Goal: Browse casually

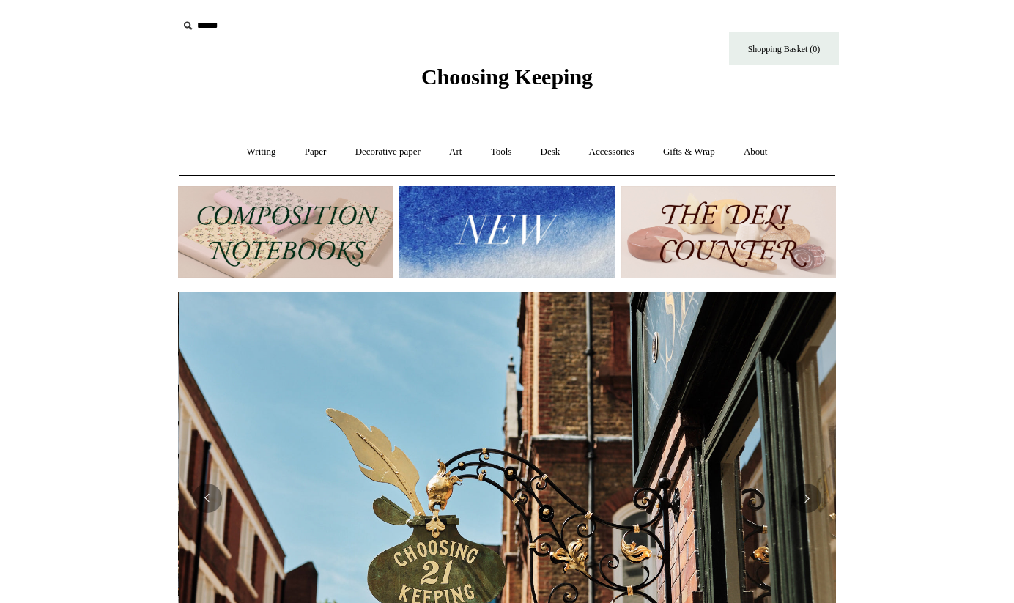
scroll to position [0, 658]
click at [251, 150] on link "Writing +" at bounding box center [262, 152] width 56 height 39
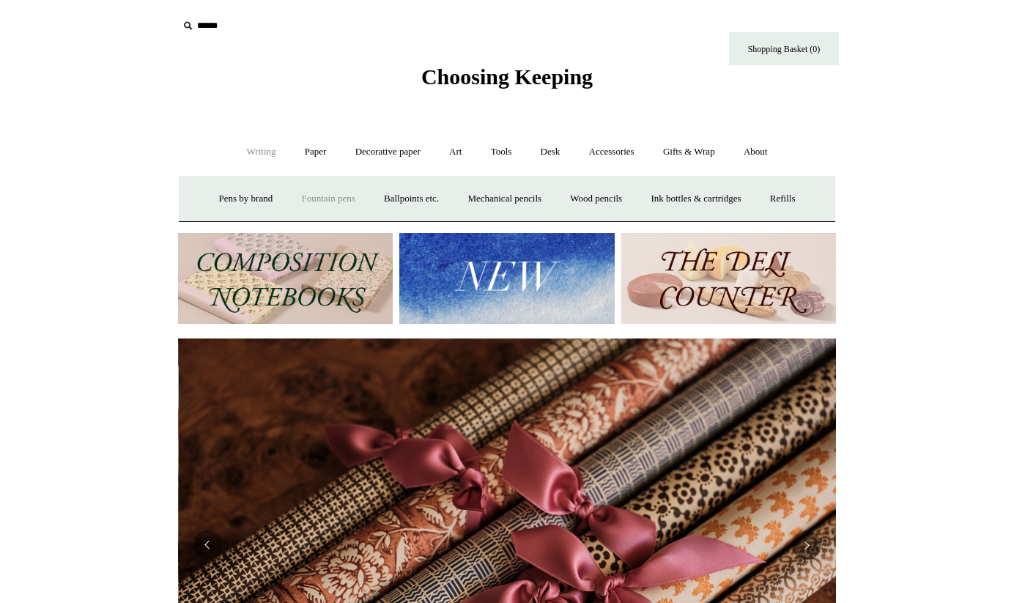
scroll to position [0, 1316]
click at [315, 196] on link "Fountain pens +" at bounding box center [328, 199] width 80 height 39
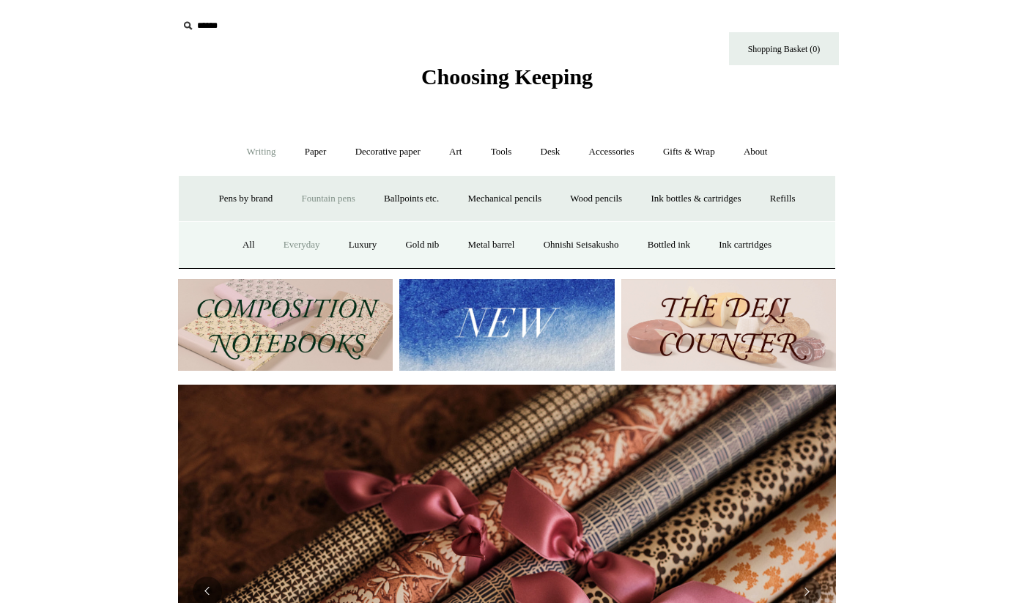
click at [285, 242] on link "Everyday" at bounding box center [301, 245] width 63 height 39
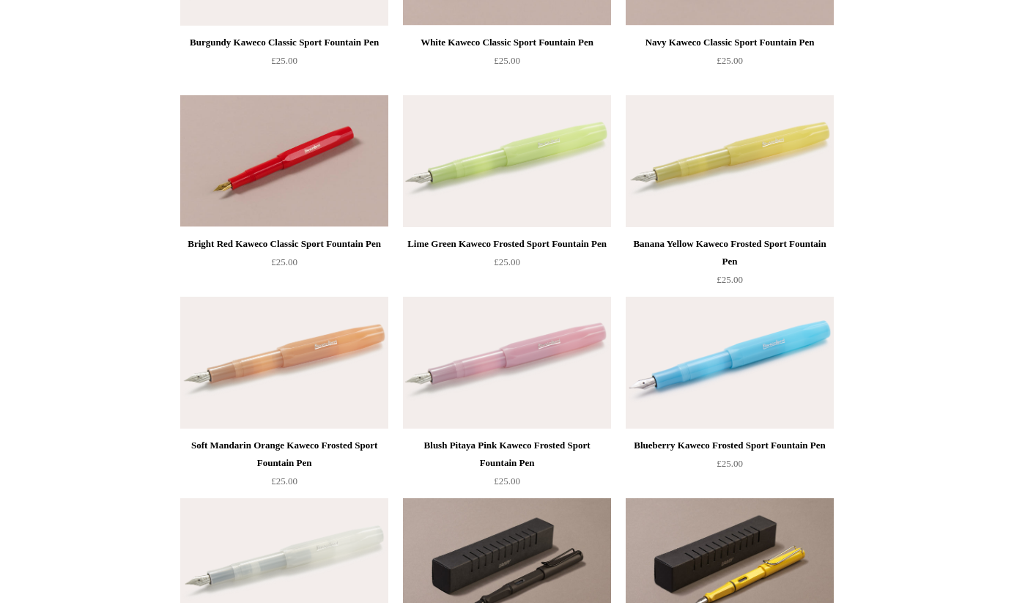
scroll to position [502, 0]
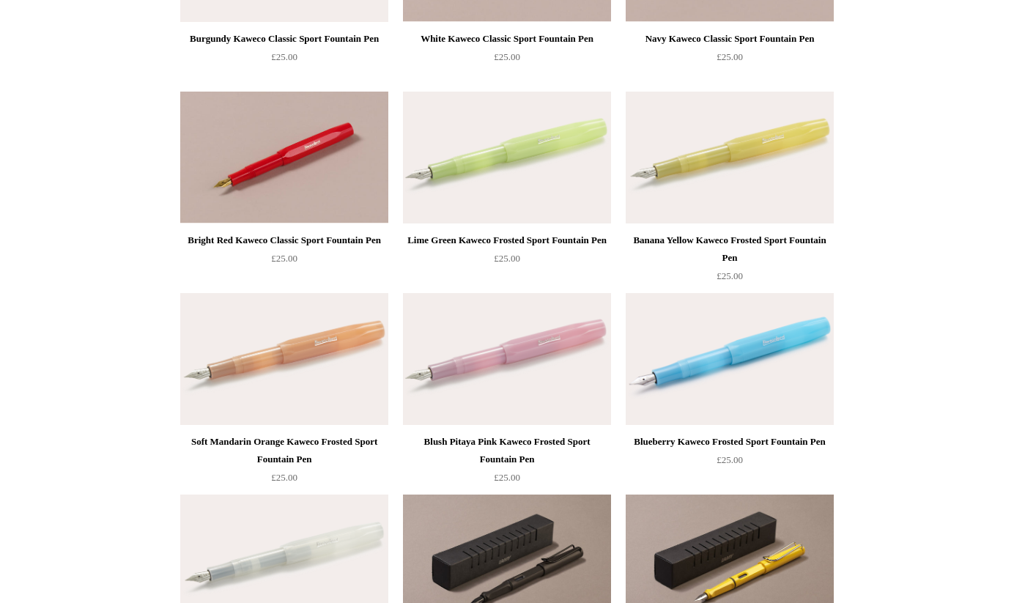
click at [516, 152] on img at bounding box center [507, 158] width 208 height 132
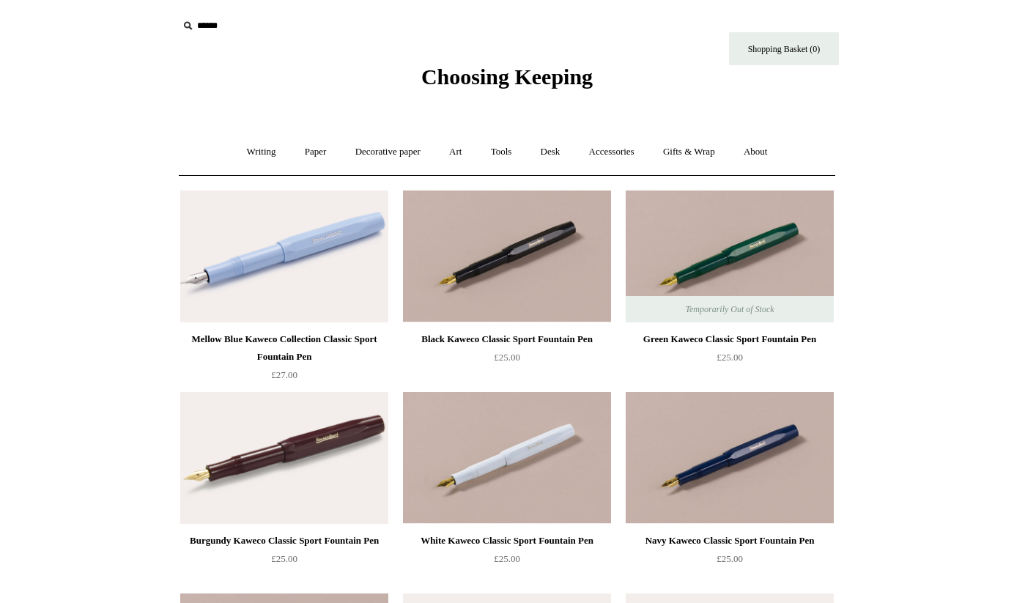
scroll to position [0, 0]
click at [251, 150] on link "Writing +" at bounding box center [262, 152] width 56 height 39
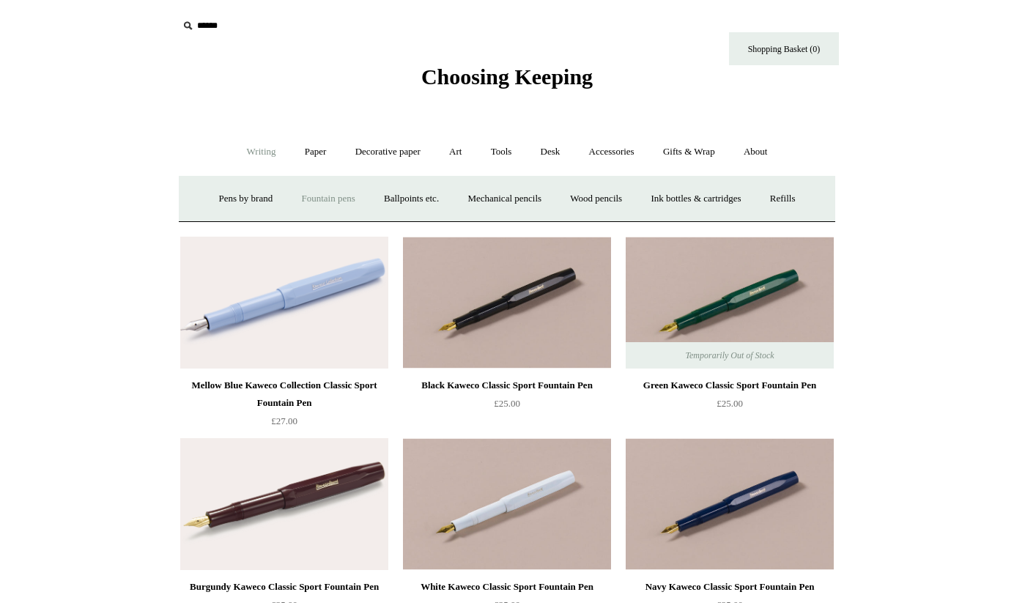
click at [319, 198] on link "Fountain pens +" at bounding box center [328, 199] width 80 height 39
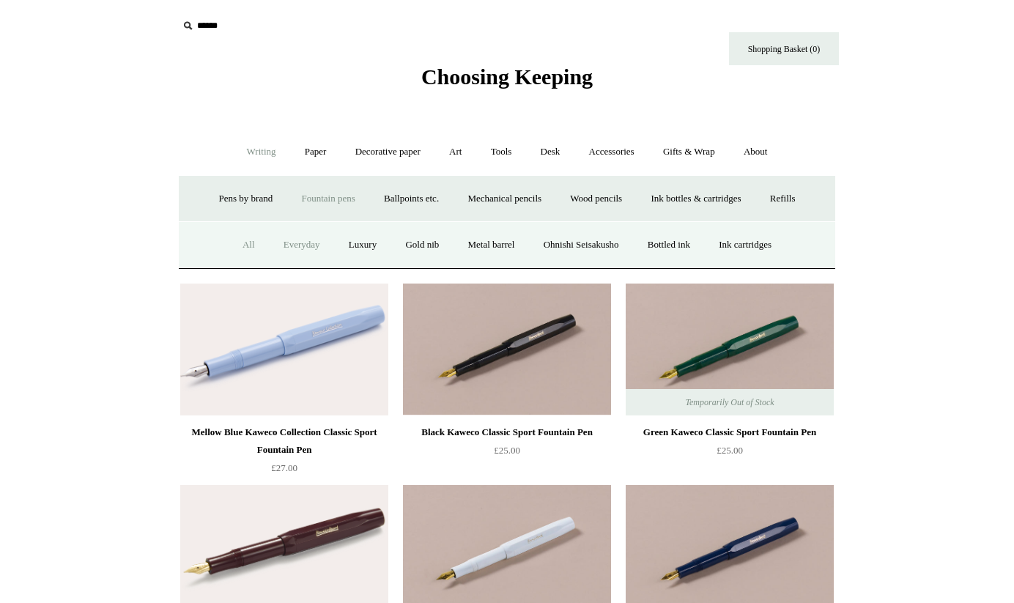
click at [235, 245] on link "All" at bounding box center [248, 245] width 39 height 39
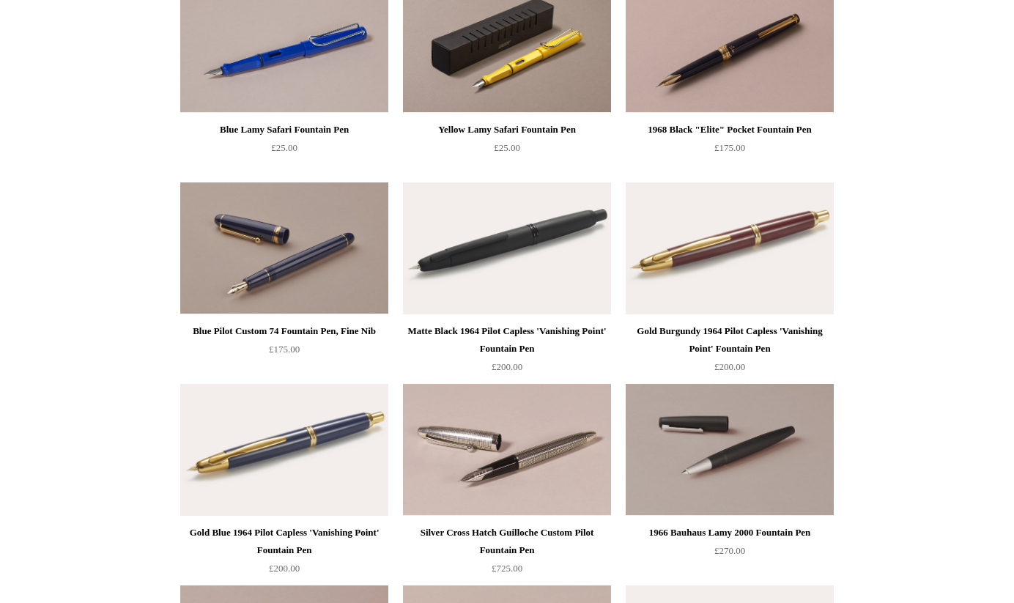
scroll to position [1621, 0]
click at [504, 244] on img at bounding box center [507, 248] width 208 height 132
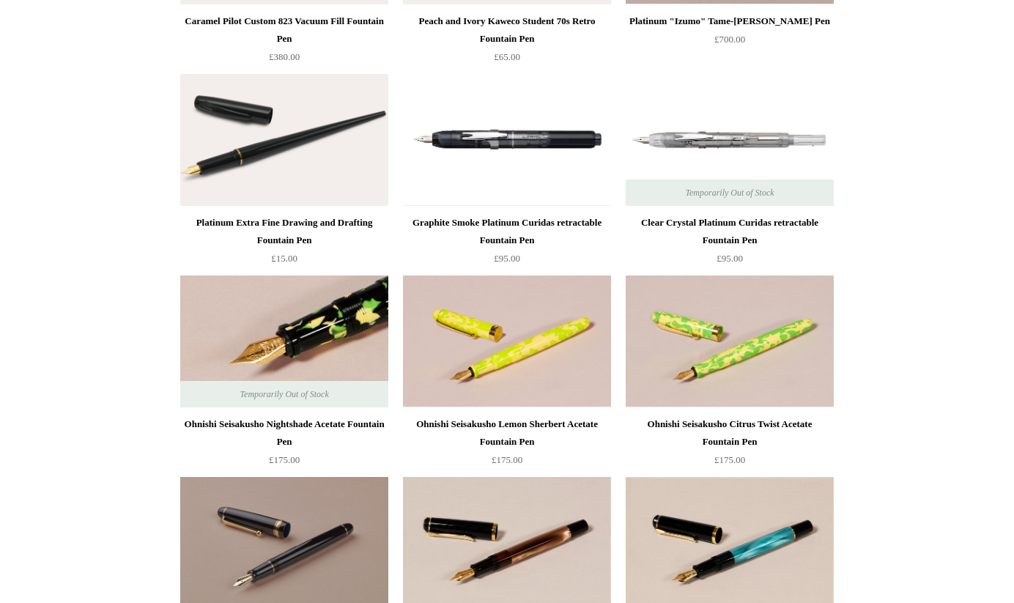
scroll to position [3947, 0]
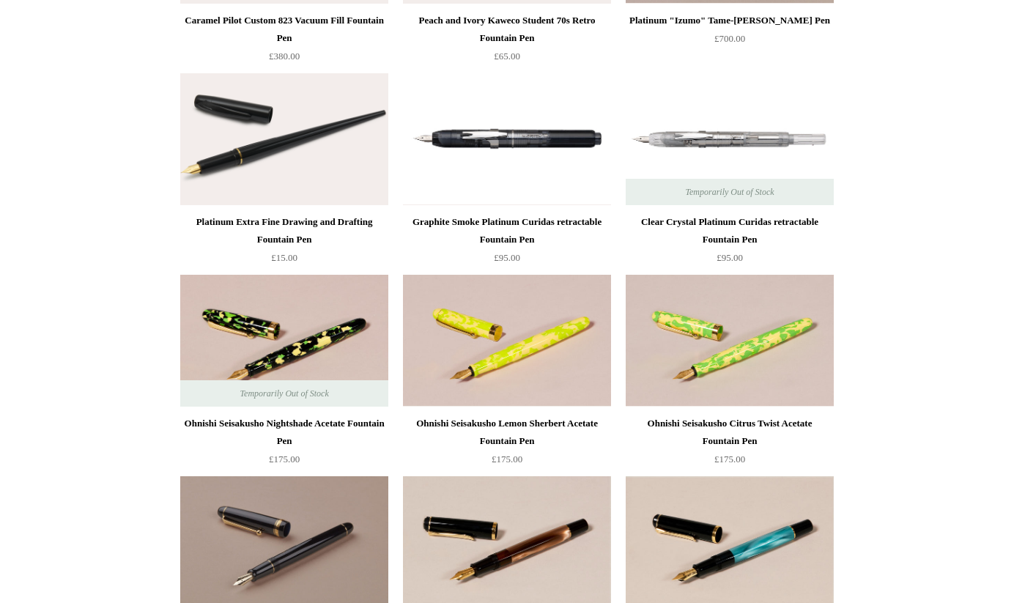
click at [708, 136] on img at bounding box center [730, 139] width 208 height 132
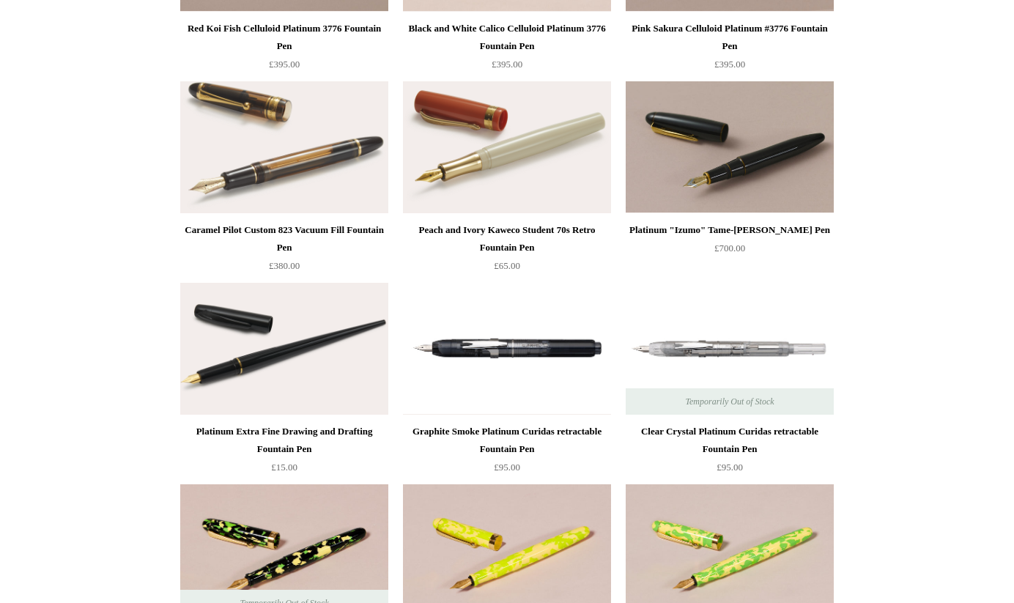
scroll to position [3732, 0]
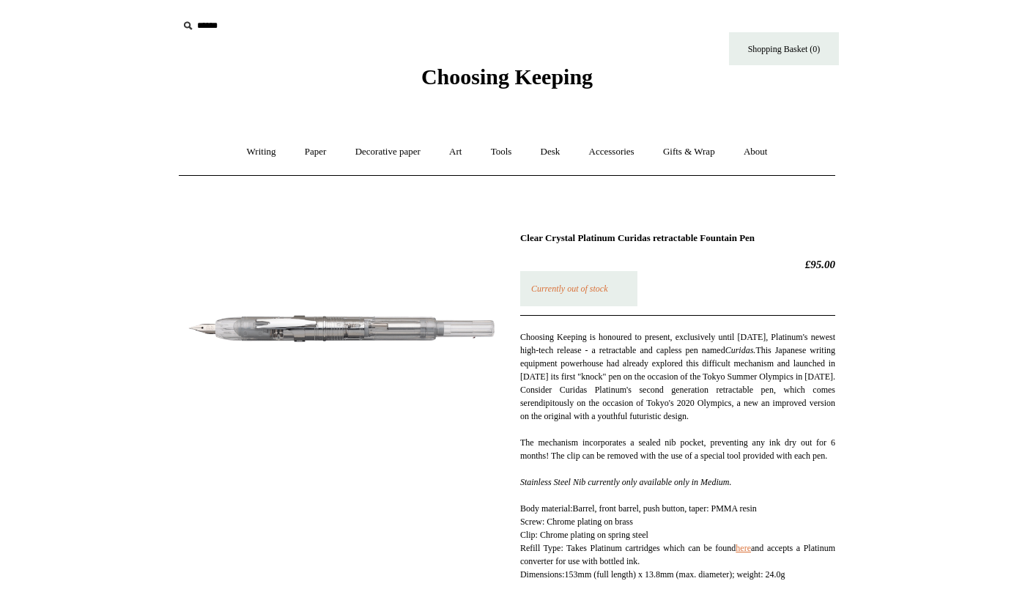
scroll to position [7, 0]
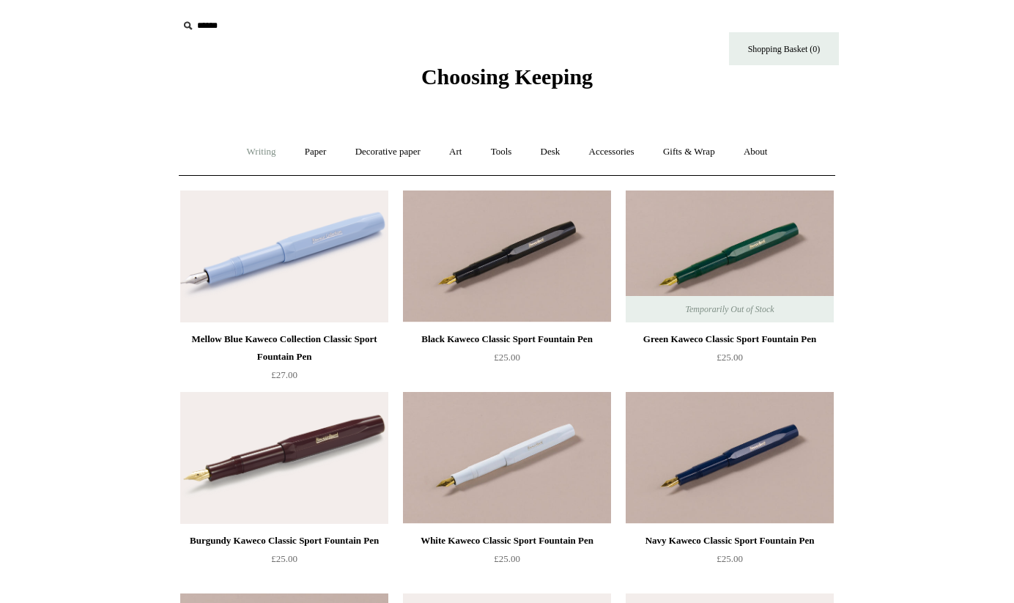
click at [254, 152] on link "Writing +" at bounding box center [262, 152] width 56 height 39
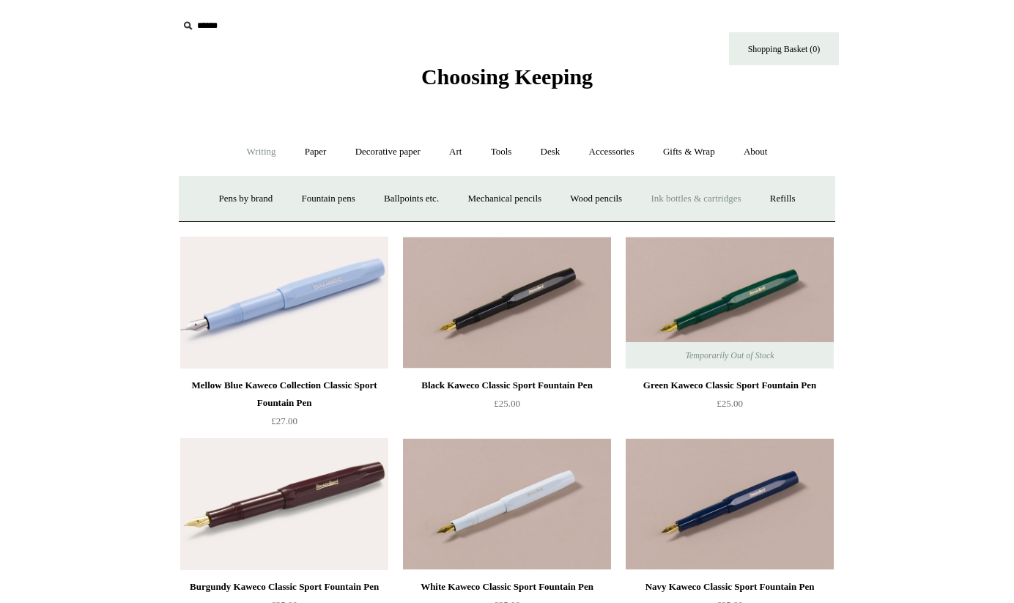
click at [715, 198] on link "Ink bottles & cartridges +" at bounding box center [696, 199] width 117 height 39
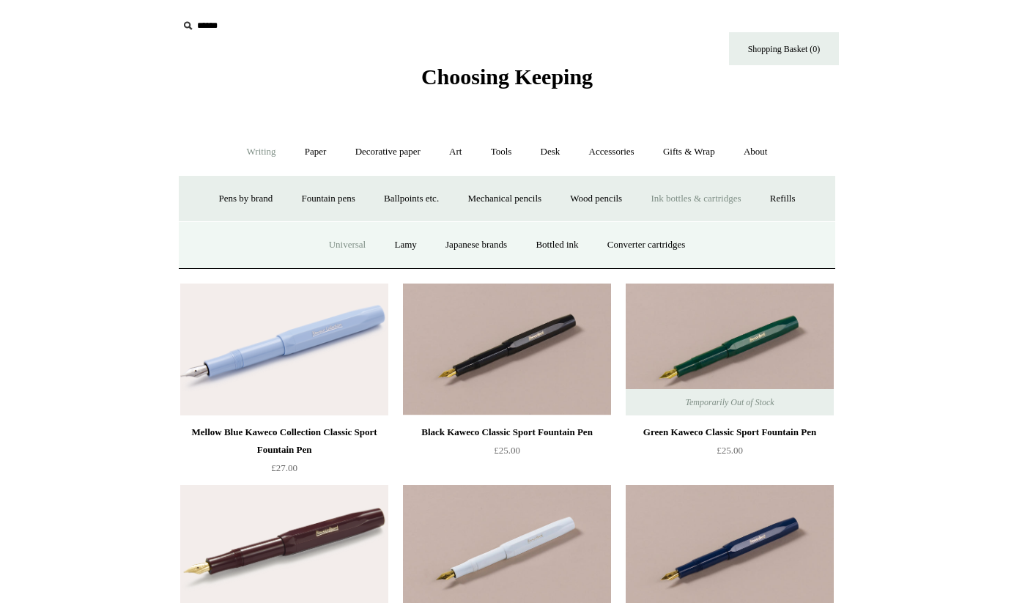
click at [334, 245] on link "Universal" at bounding box center [348, 245] width 64 height 39
click at [561, 240] on link "Bottled ink" at bounding box center [557, 245] width 69 height 39
click at [515, 199] on link "Mechanical pencils +" at bounding box center [504, 199] width 100 height 39
click at [361, 245] on link "All" at bounding box center [366, 245] width 39 height 39
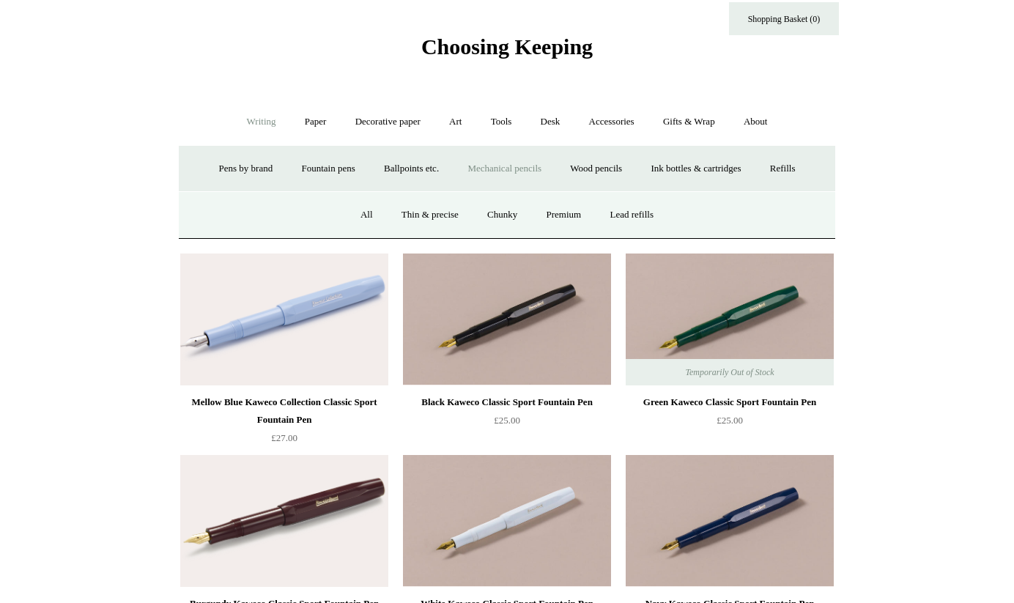
scroll to position [26, 0]
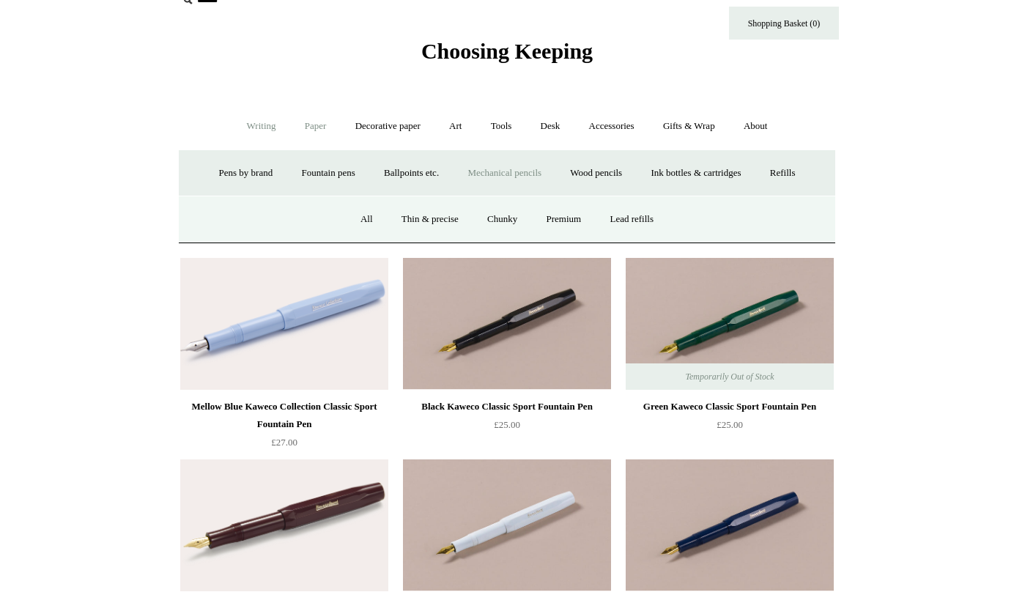
click at [314, 126] on link "Paper +" at bounding box center [316, 126] width 48 height 39
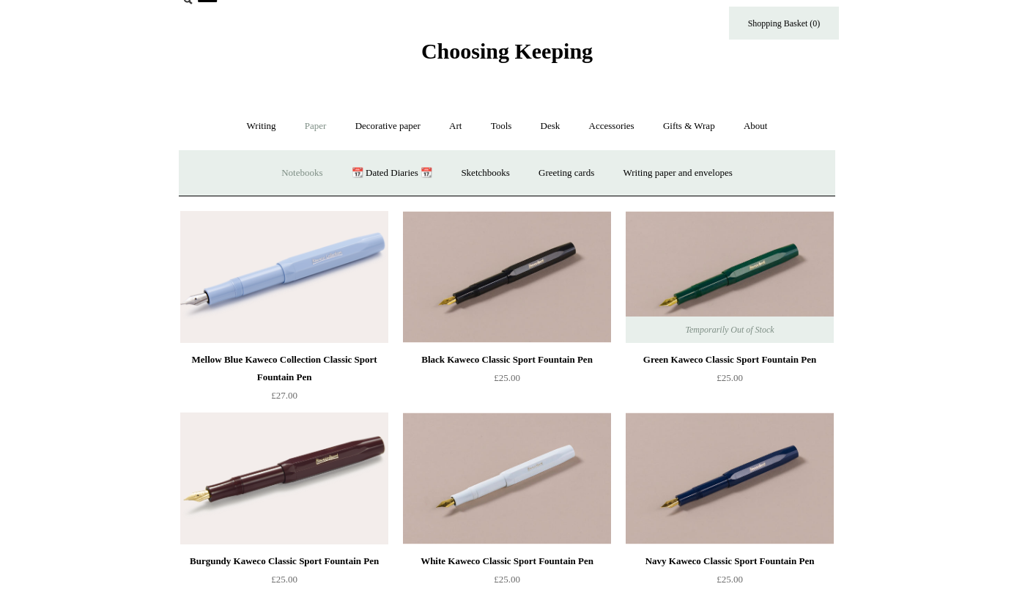
click at [290, 172] on link "Notebooks +" at bounding box center [301, 173] width 67 height 39
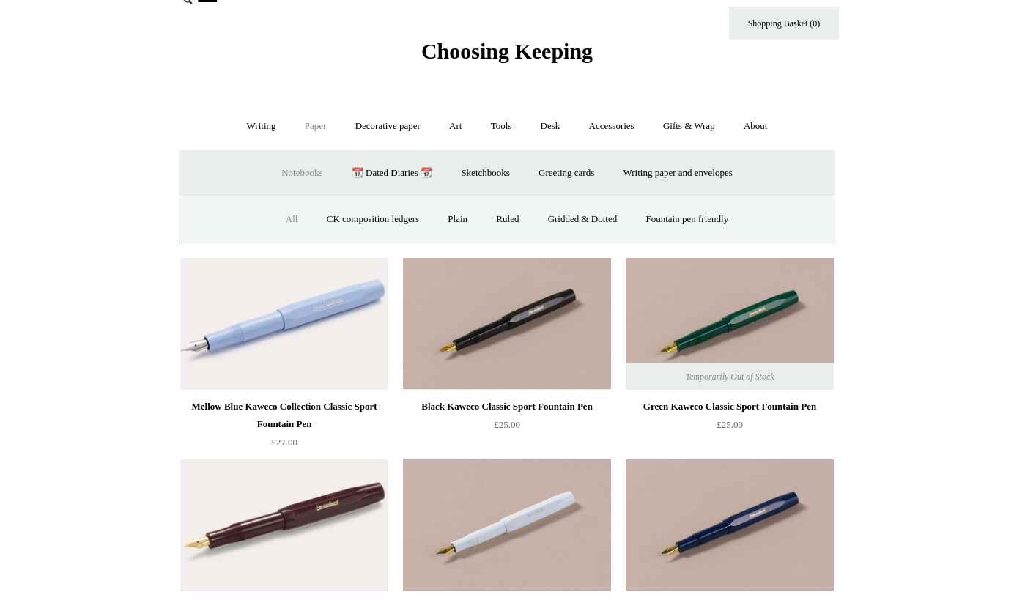
click at [282, 219] on link "All" at bounding box center [292, 219] width 39 height 39
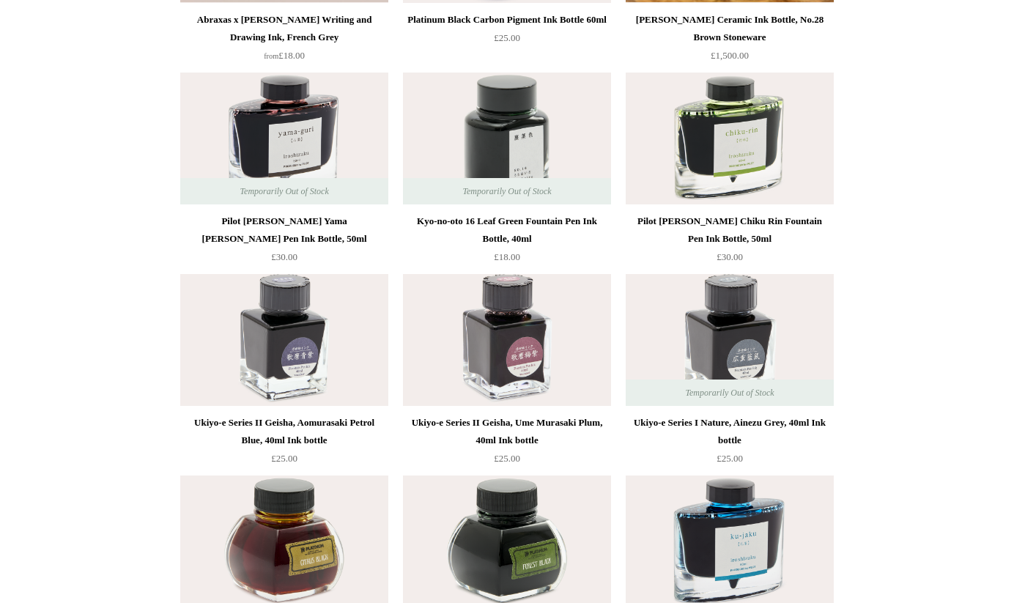
scroll to position [1128, 0]
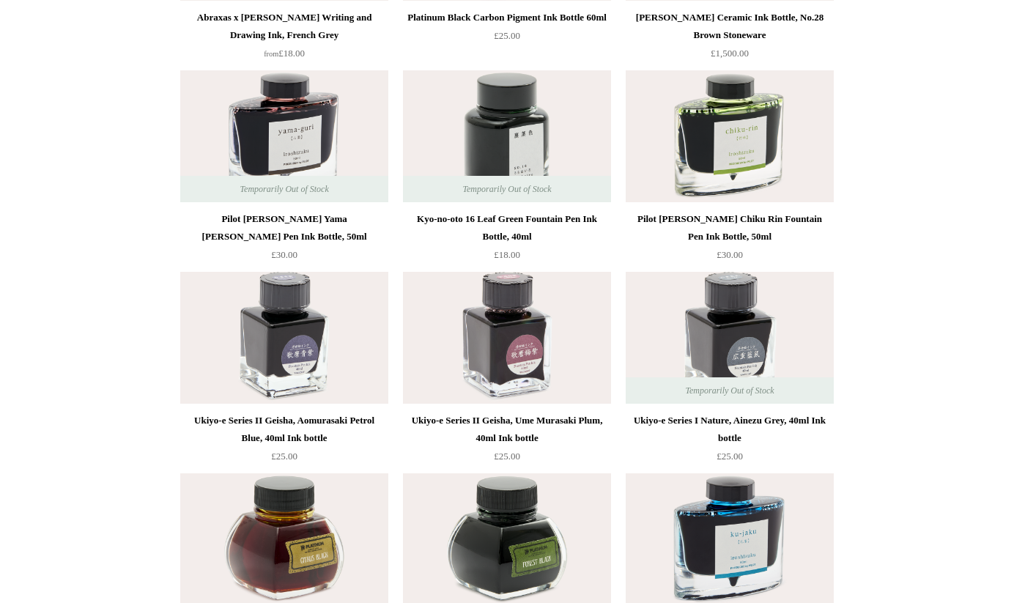
click at [729, 330] on img at bounding box center [730, 338] width 208 height 132
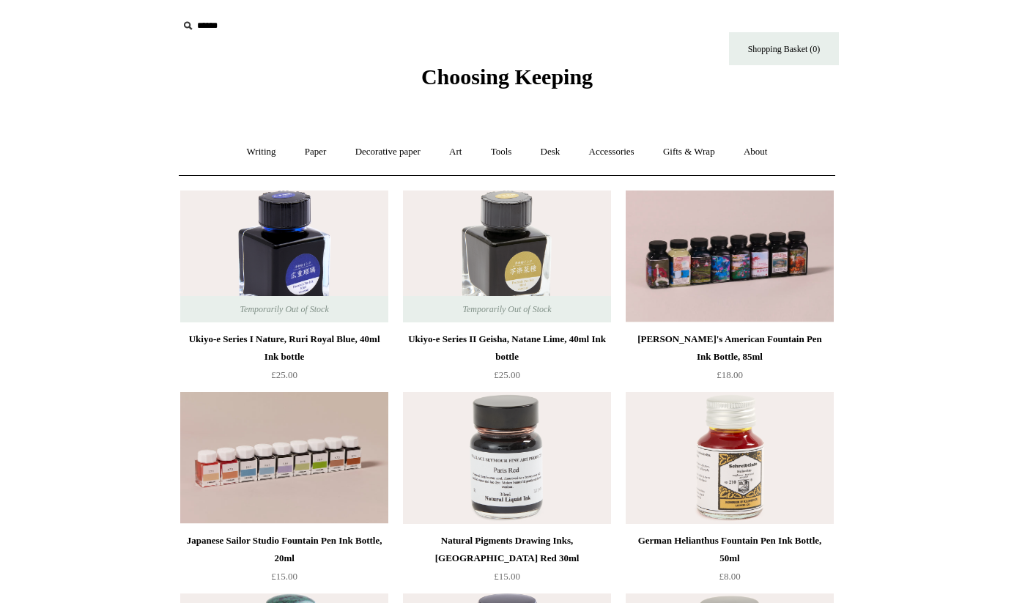
scroll to position [0, 0]
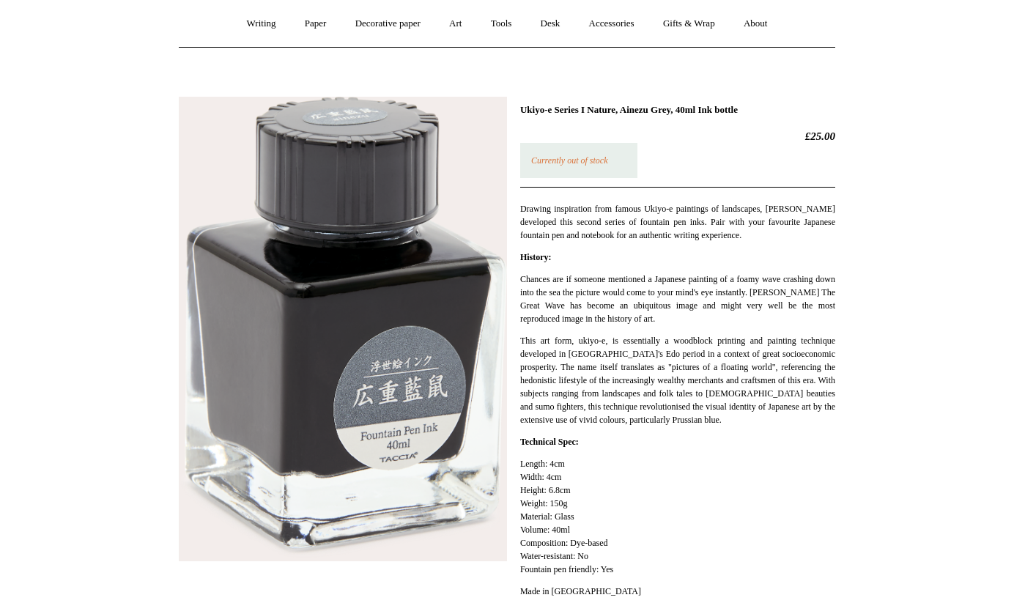
scroll to position [122, 0]
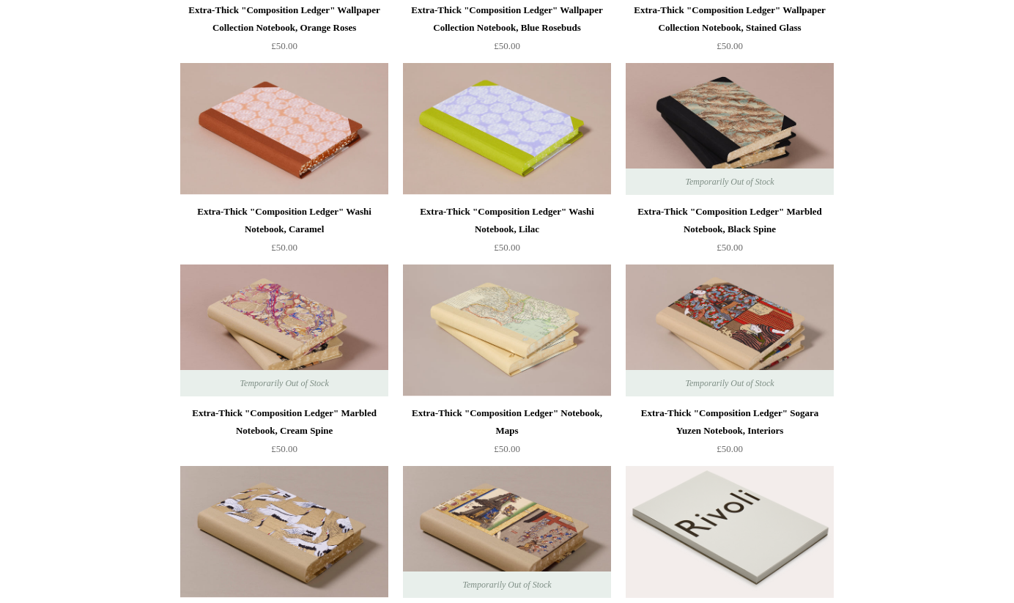
scroll to position [1945, 0]
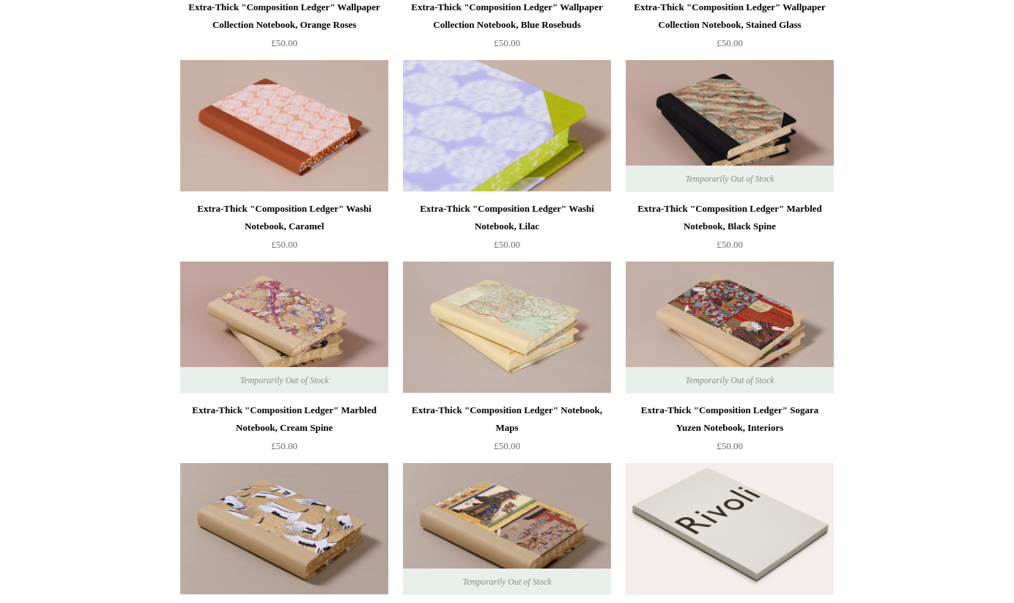
click at [523, 120] on img at bounding box center [507, 126] width 208 height 132
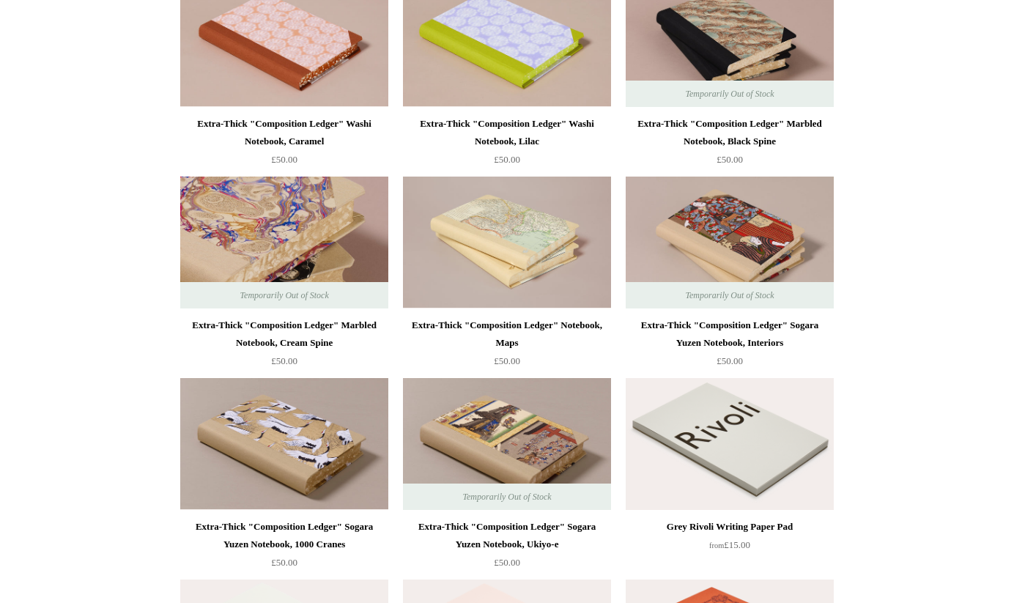
scroll to position [2034, 0]
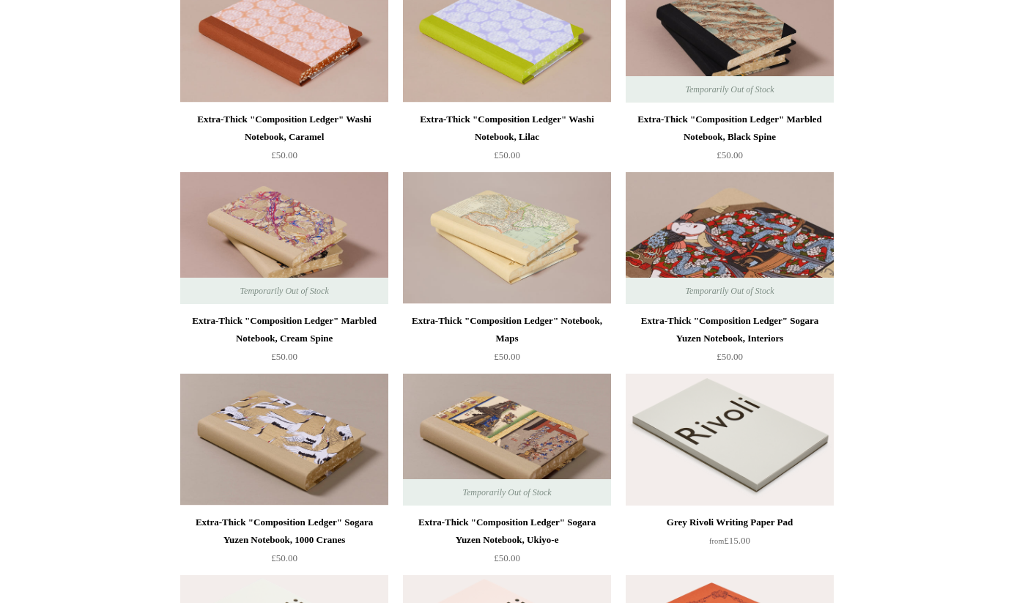
click at [727, 241] on img at bounding box center [730, 238] width 208 height 132
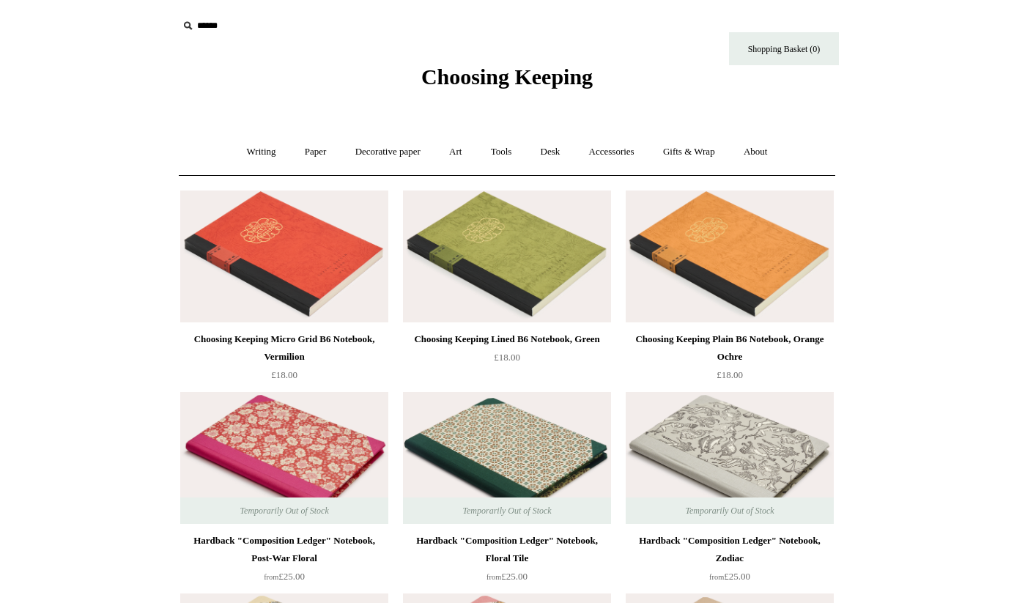
scroll to position [0, 0]
click at [409, 152] on link "Decorative paper +" at bounding box center [388, 152] width 92 height 39
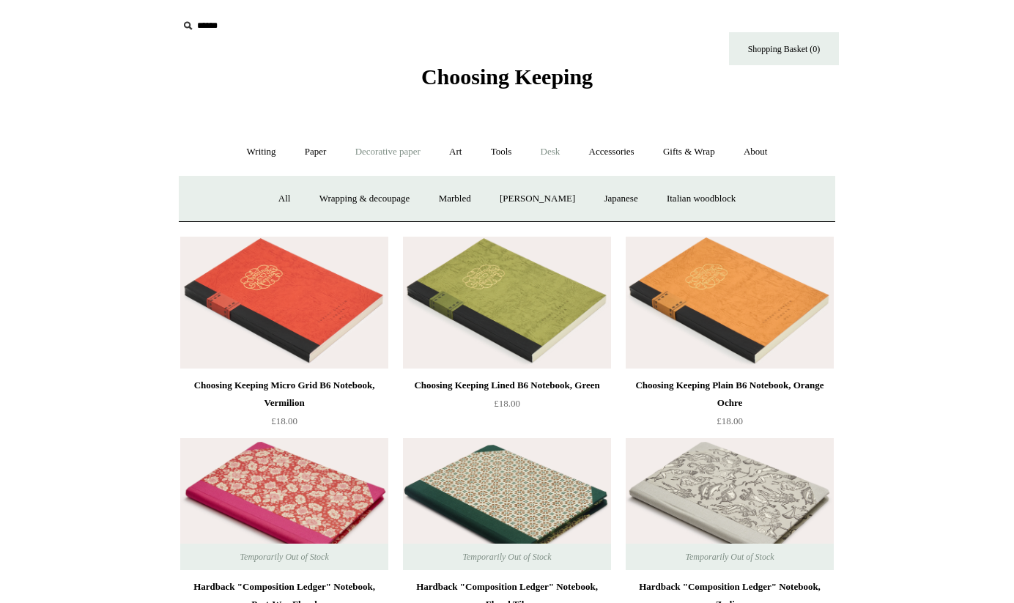
click at [554, 152] on link "Desk +" at bounding box center [551, 152] width 46 height 39
click at [569, 196] on link "Desk Accessories" at bounding box center [569, 199] width 93 height 39
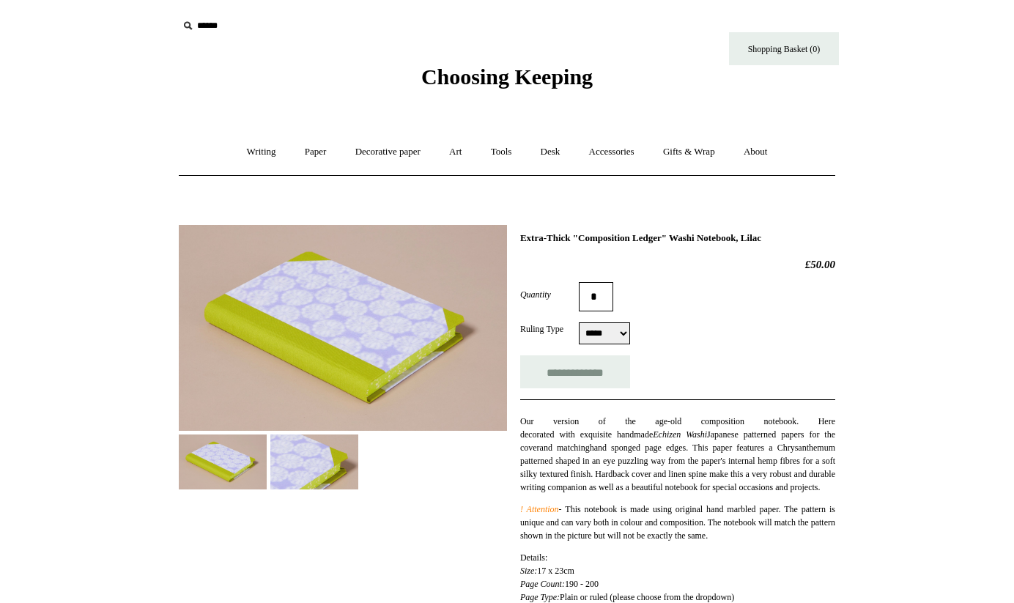
select select "*****"
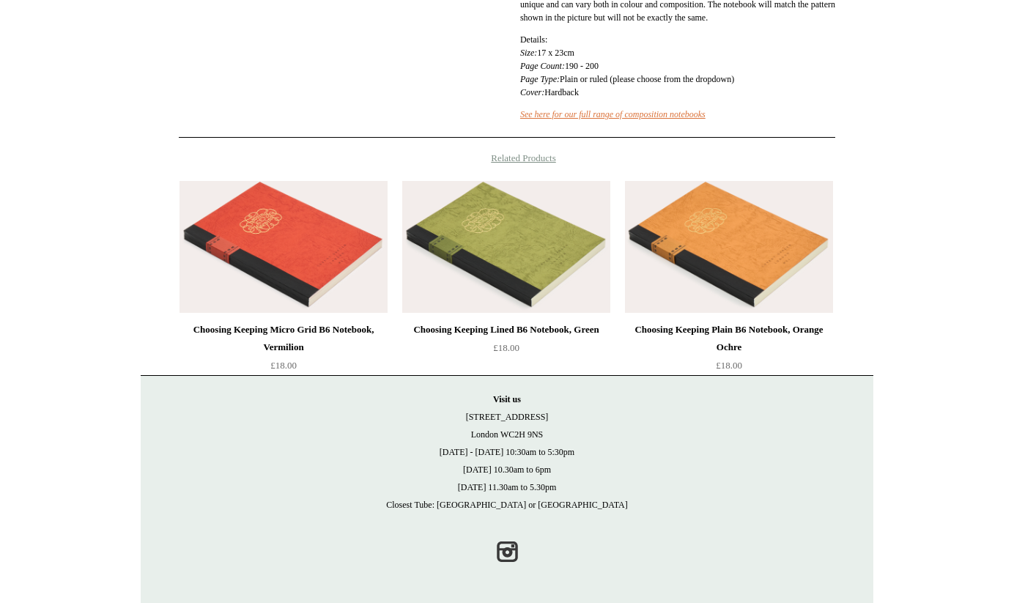
scroll to position [518, 0]
click at [285, 268] on img at bounding box center [284, 247] width 208 height 132
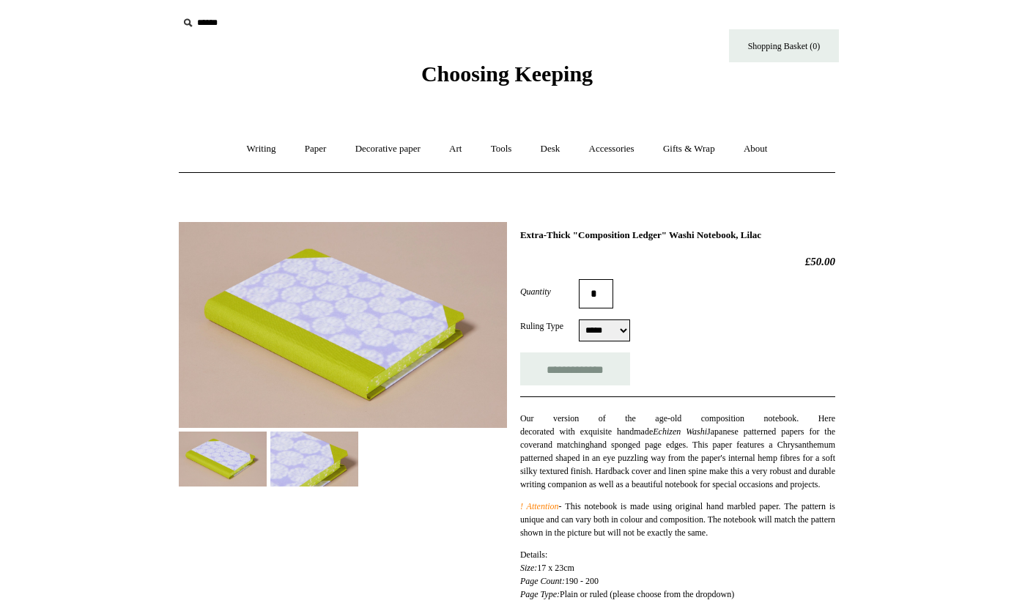
scroll to position [5, 0]
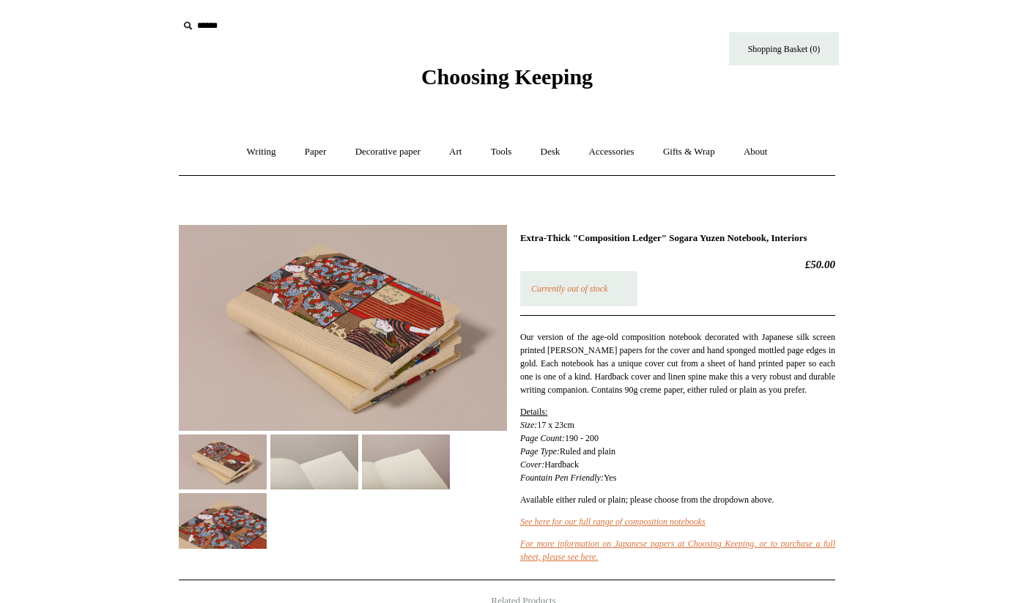
click at [227, 528] on img at bounding box center [223, 520] width 88 height 55
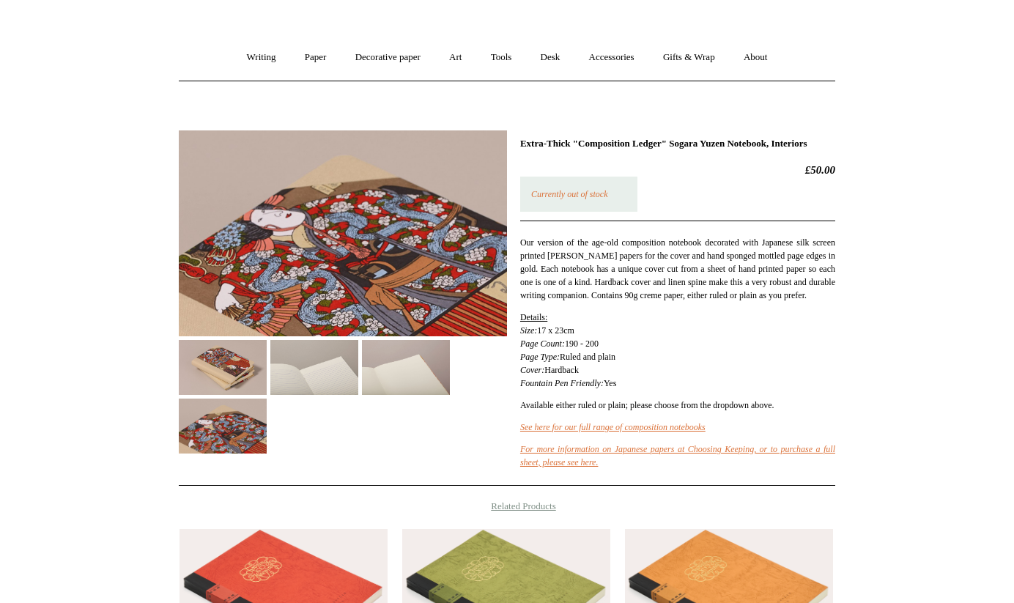
scroll to position [94, 0]
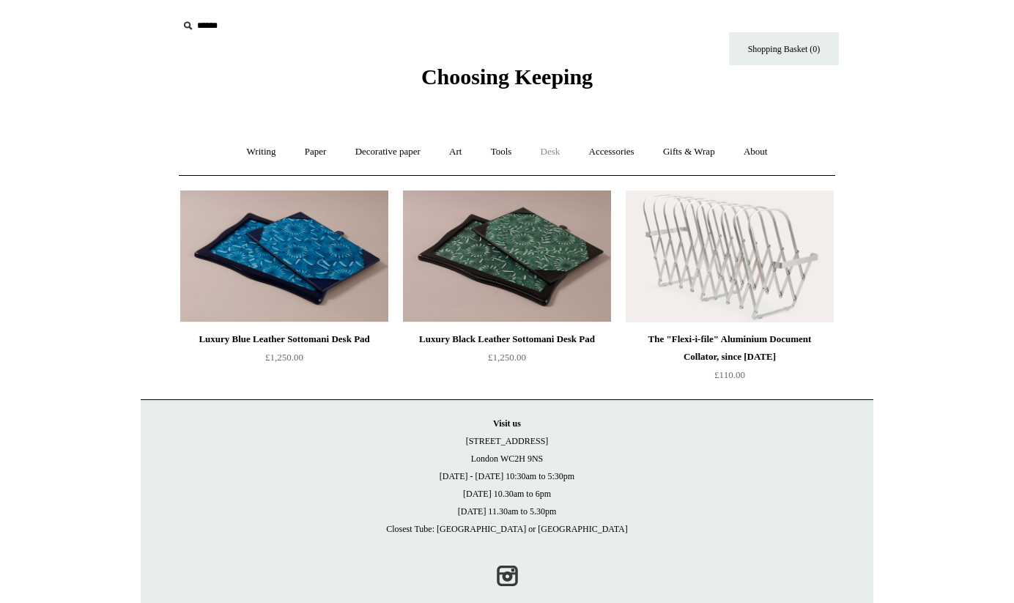
click at [559, 150] on link "Desk +" at bounding box center [551, 152] width 46 height 39
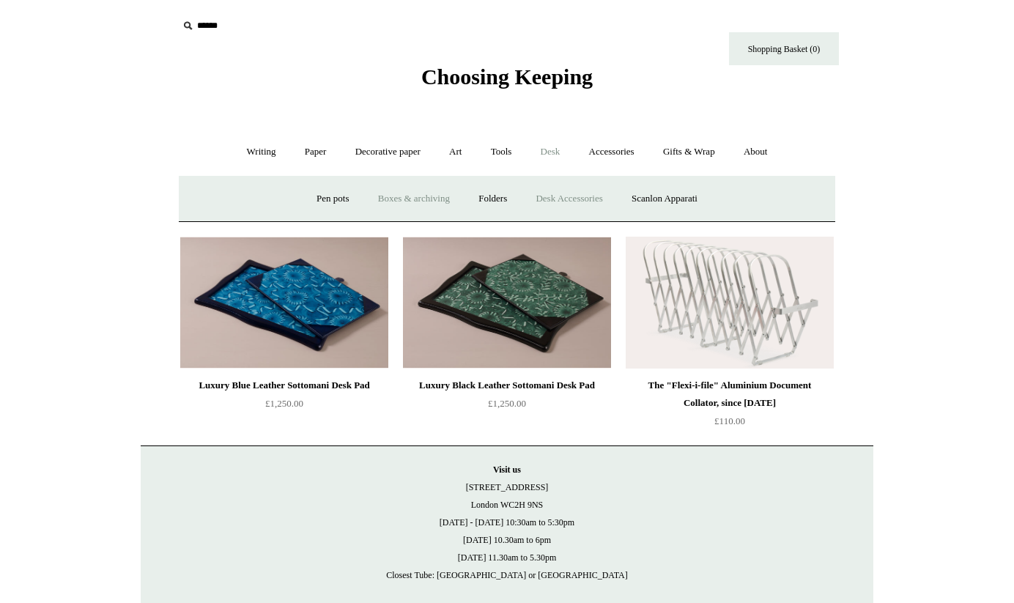
click at [439, 196] on link "Boxes & archiving" at bounding box center [414, 199] width 98 height 39
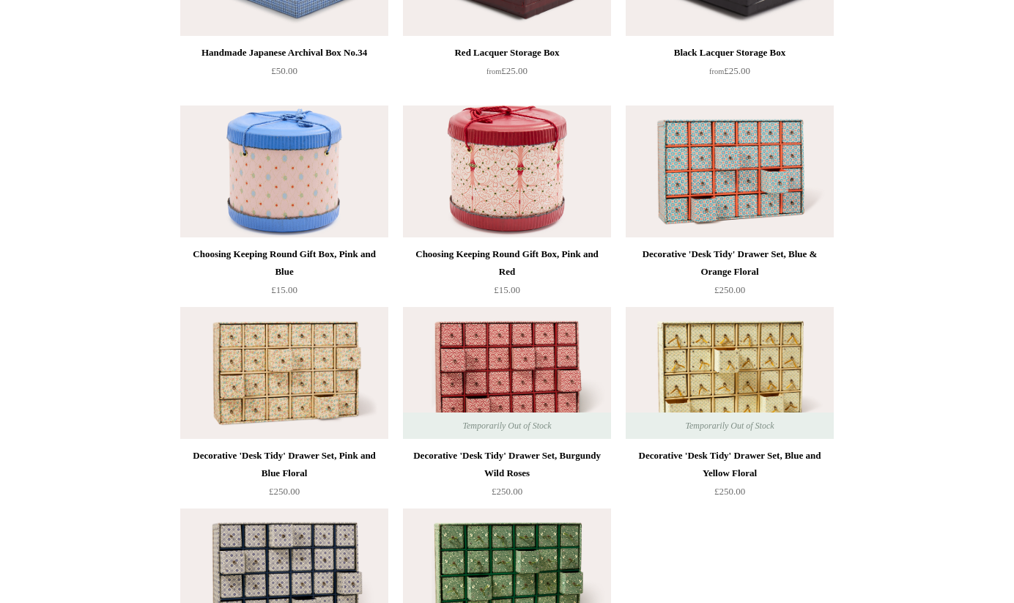
scroll to position [1901, 0]
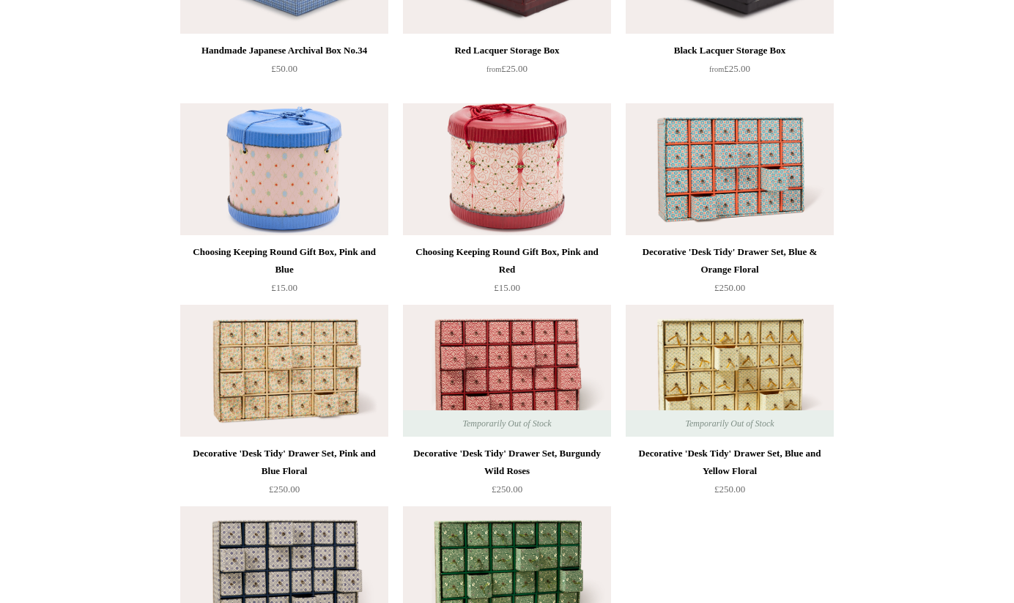
click at [732, 194] on img at bounding box center [730, 169] width 208 height 132
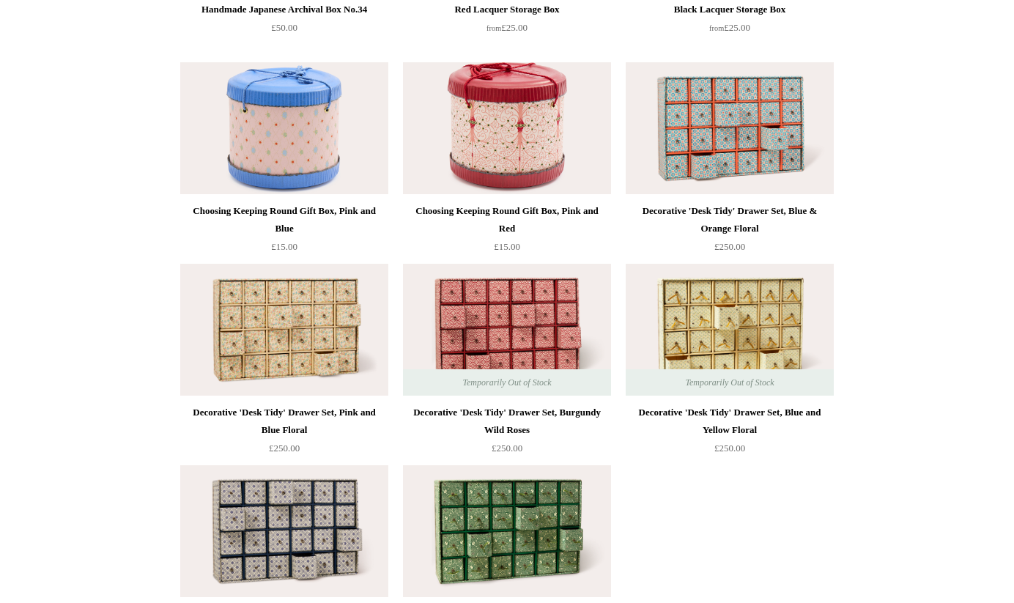
scroll to position [1946, 0]
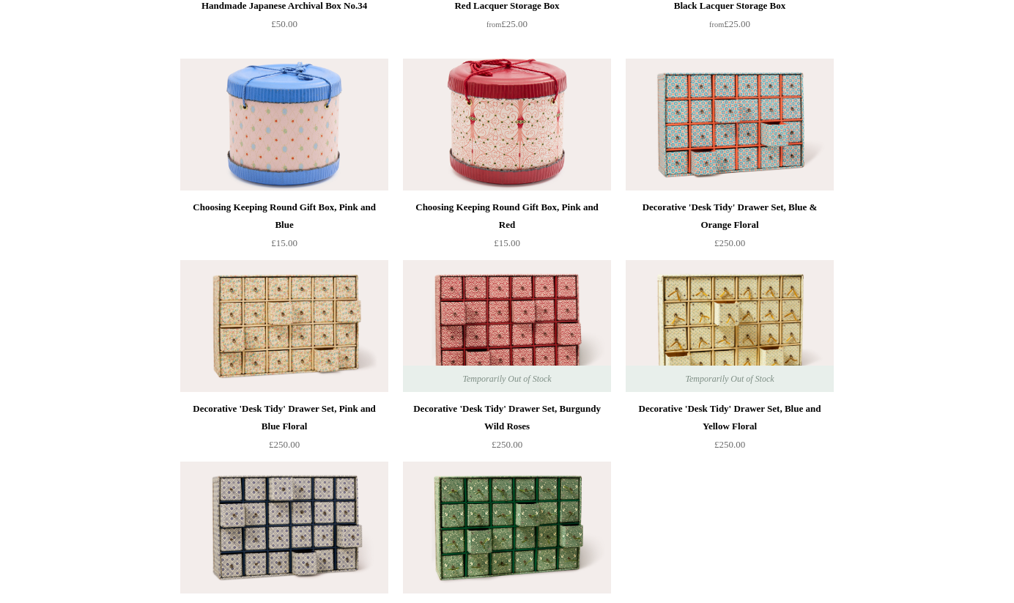
click at [311, 334] on img at bounding box center [284, 326] width 208 height 132
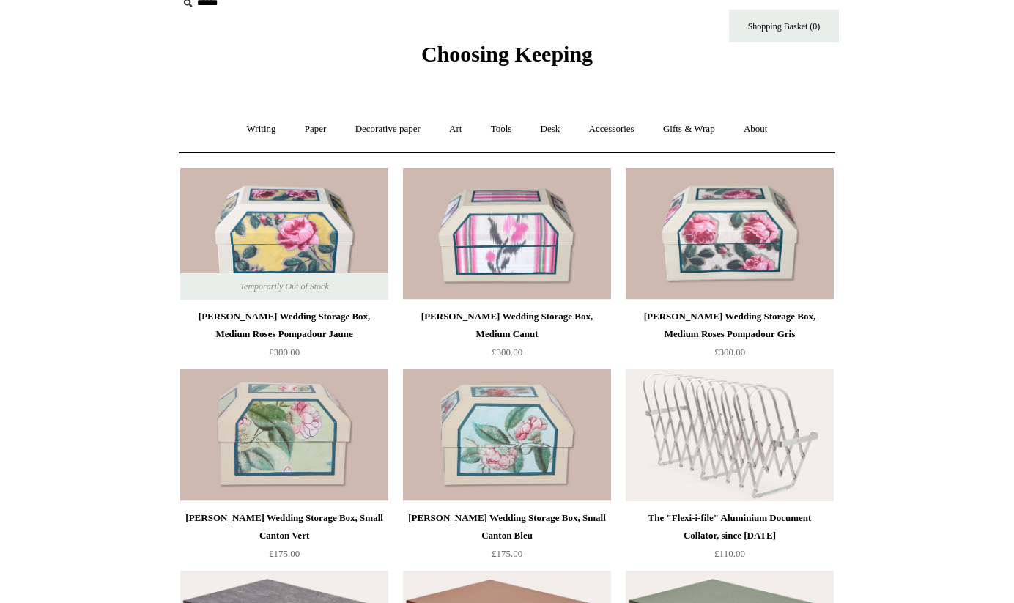
scroll to position [0, 0]
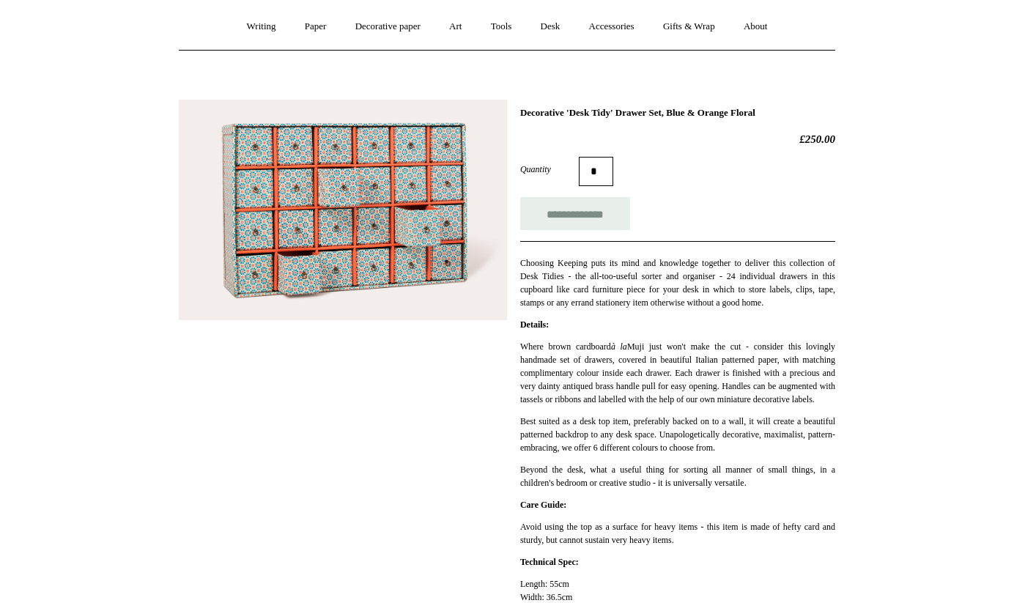
scroll to position [124, 0]
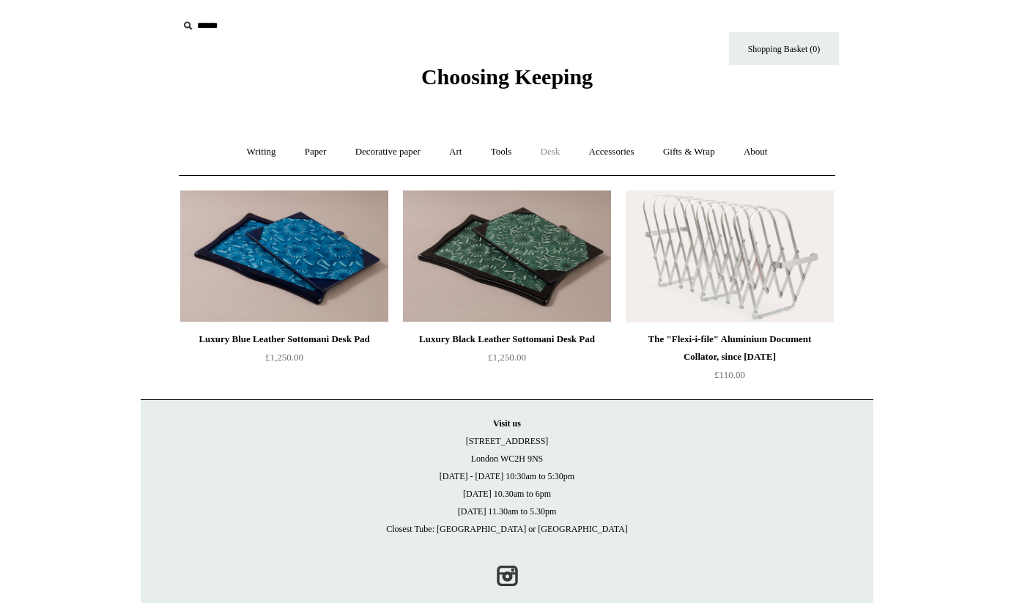
click at [553, 152] on link "Desk +" at bounding box center [551, 152] width 46 height 39
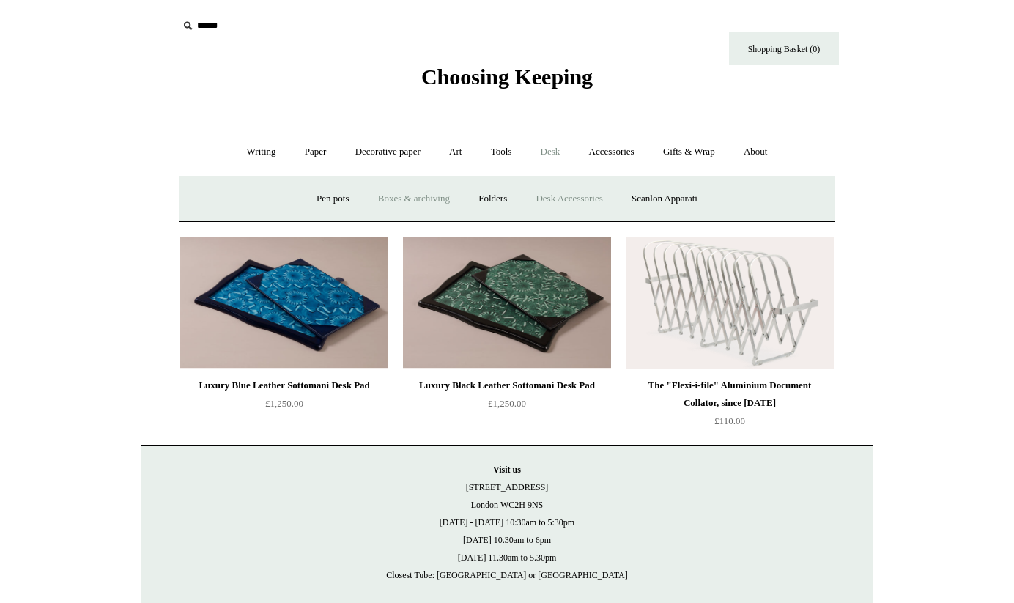
click at [418, 198] on link "Boxes & archiving" at bounding box center [414, 199] width 98 height 39
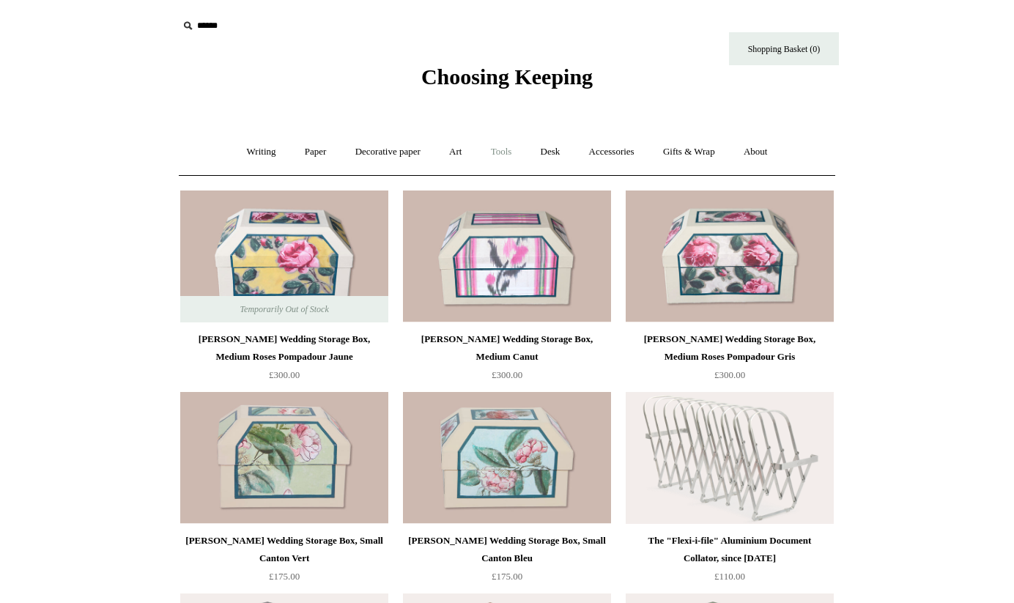
click at [504, 150] on link "Tools +" at bounding box center [502, 152] width 48 height 39
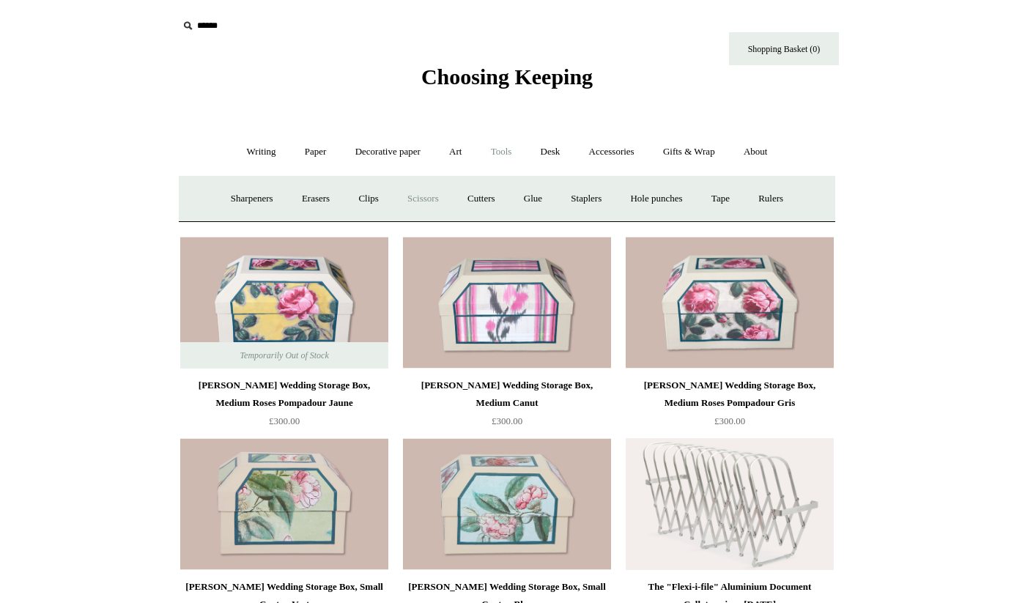
click at [415, 196] on link "Scissors" at bounding box center [423, 199] width 58 height 39
